Goal: Task Accomplishment & Management: Manage account settings

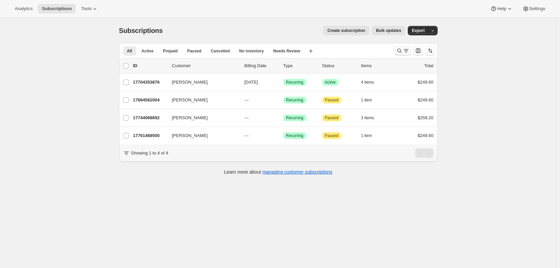
click at [406, 48] on icon "Search and filter results" at bounding box center [406, 50] width 7 height 7
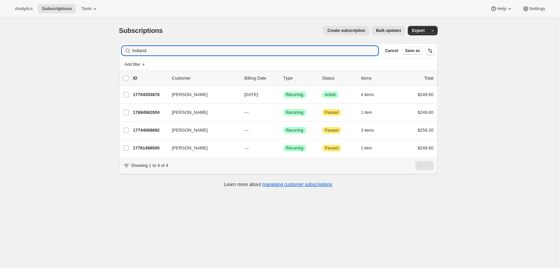
drag, startPoint x: 127, startPoint y: 52, endPoint x: 103, endPoint y: 52, distance: 24.1
click at [103, 52] on div "Subscriptions. This page is ready Subscriptions Create subscription Bulk update…" at bounding box center [278, 152] width 556 height 268
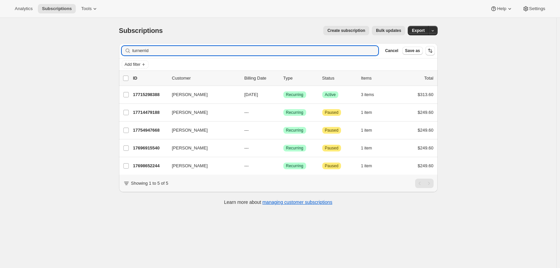
type input "turnerrid"
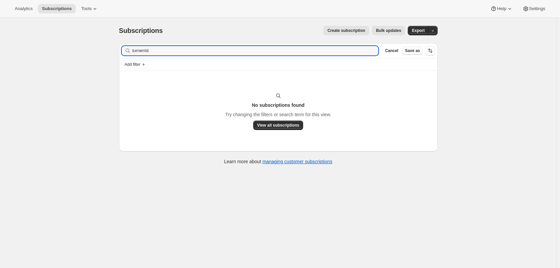
drag, startPoint x: 234, startPoint y: 48, endPoint x: 72, endPoint y: 40, distance: 162.2
click at [72, 40] on div "Subscriptions. This page is ready Subscriptions Create subscription Bulk update…" at bounding box center [278, 152] width 556 height 268
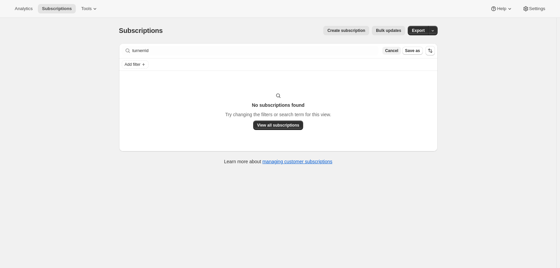
click at [396, 51] on span "Cancel" at bounding box center [391, 50] width 13 height 5
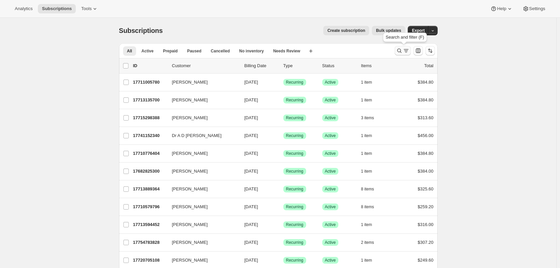
click at [399, 52] on icon "Search and filter results" at bounding box center [399, 50] width 7 height 7
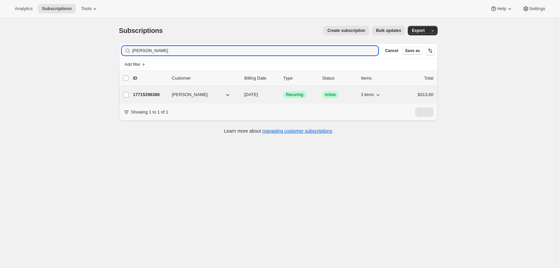
type input "[PERSON_NAME]"
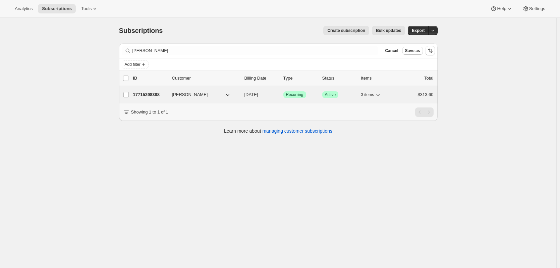
click at [155, 97] on p "17715298388" at bounding box center [150, 94] width 34 height 7
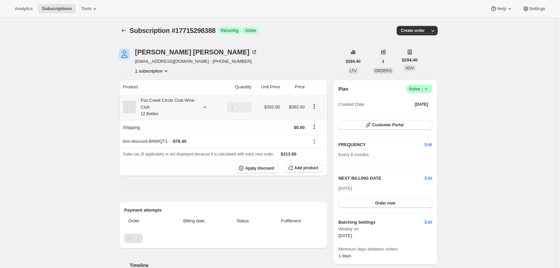
click at [208, 108] on icon at bounding box center [205, 107] width 7 height 7
click at [99, 143] on div "Subscription #17715298388. This page is ready Subscription #17715298388 Success…" at bounding box center [278, 271] width 556 height 507
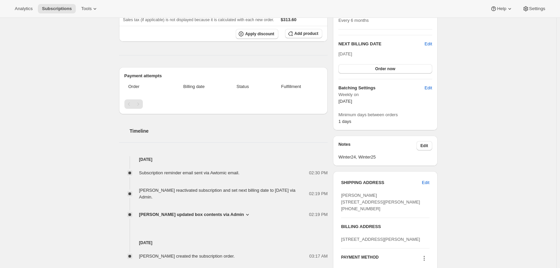
scroll to position [268, 0]
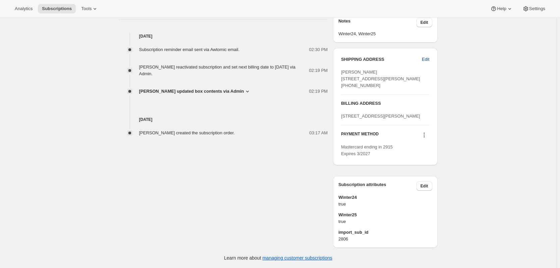
click at [424, 56] on span "Edit" at bounding box center [425, 59] width 7 height 7
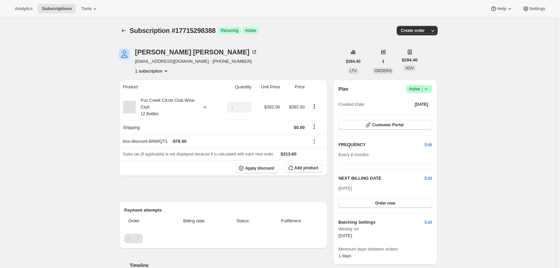
select select "QLD"
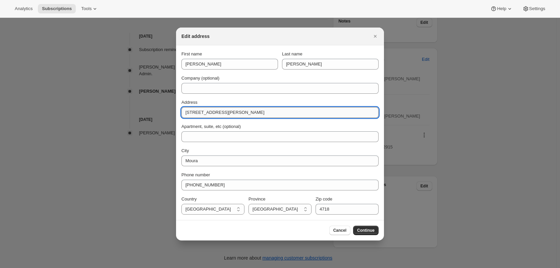
drag, startPoint x: 225, startPoint y: 113, endPoint x: 282, endPoint y: 117, distance: 56.4
click at [282, 117] on input "[STREET_ADDRESS][PERSON_NAME]" at bounding box center [279, 112] width 197 height 11
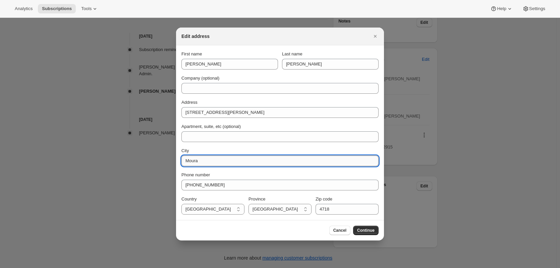
click at [214, 163] on input "Moura" at bounding box center [279, 160] width 197 height 11
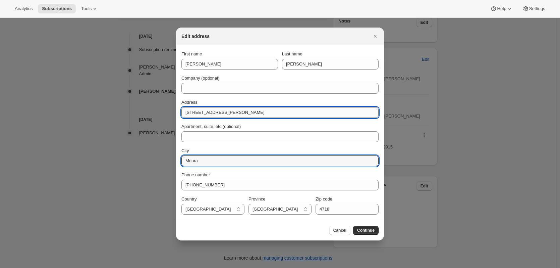
click at [251, 113] on input "[STREET_ADDRESS][PERSON_NAME]" at bounding box center [279, 112] width 197 height 11
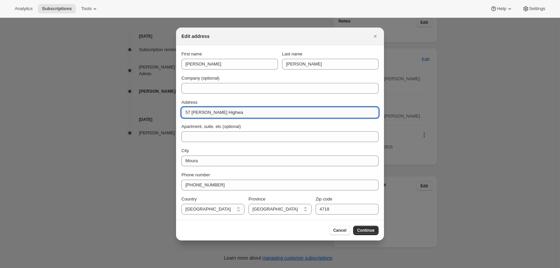
type input "[STREET_ADDRESS][PERSON_NAME]"
click at [364, 227] on button "Continue" at bounding box center [365, 229] width 25 height 9
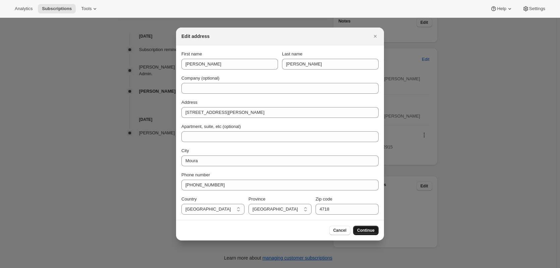
click at [364, 231] on span "Continue" at bounding box center [365, 229] width 17 height 5
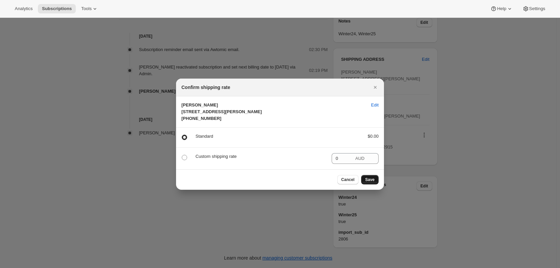
click at [373, 182] on span "Save" at bounding box center [369, 179] width 9 height 5
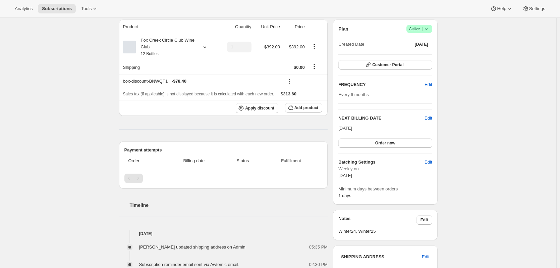
scroll to position [101, 0]
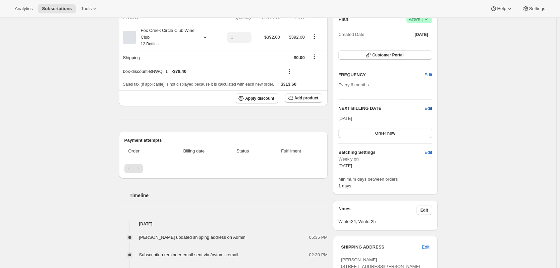
click at [430, 109] on span "Edit" at bounding box center [428, 108] width 7 height 7
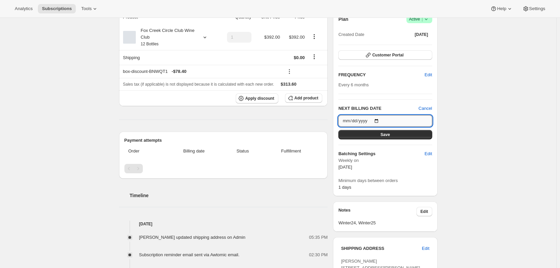
click at [379, 121] on input "[DATE]" at bounding box center [385, 120] width 94 height 11
type input "[DATE]"
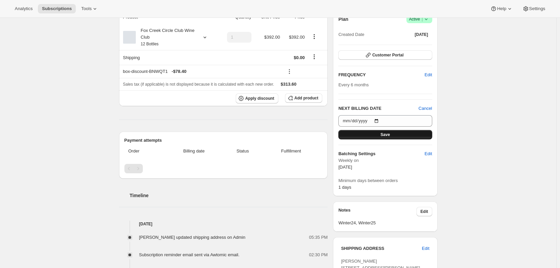
click at [390, 135] on span "Save" at bounding box center [385, 134] width 9 height 5
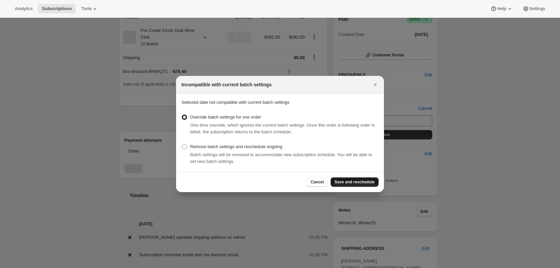
click at [347, 179] on span "Save and reschedule" at bounding box center [355, 181] width 40 height 5
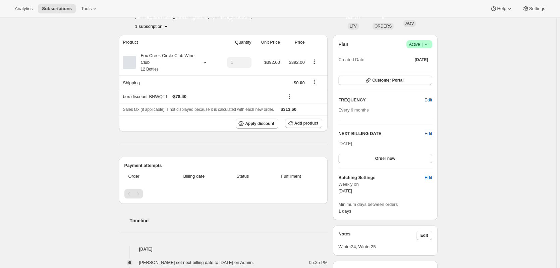
scroll to position [104, 0]
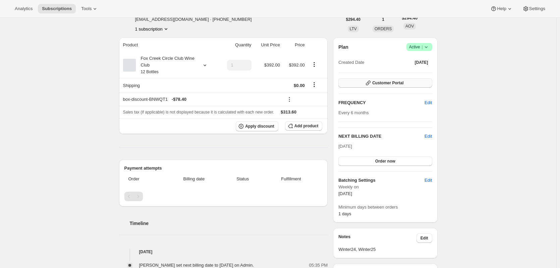
click at [369, 82] on icon "button" at bounding box center [368, 82] width 7 height 7
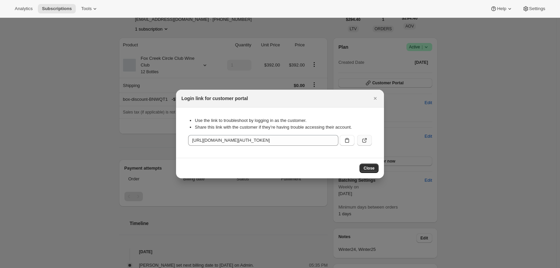
click at [363, 137] on icon ":rn4:" at bounding box center [364, 140] width 7 height 7
drag, startPoint x: 376, startPoint y: 164, endPoint x: 372, endPoint y: 165, distance: 3.5
click at [374, 164] on button "Close" at bounding box center [368, 167] width 19 height 9
